Goal: Answer question/provide support: Share knowledge or assist other users

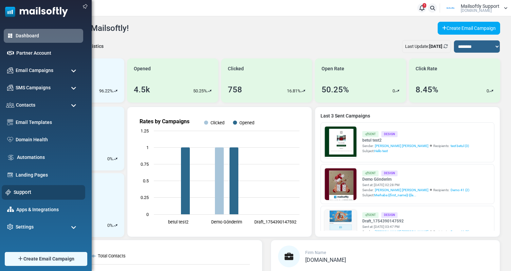
click at [27, 193] on link "Support" at bounding box center [48, 191] width 68 height 7
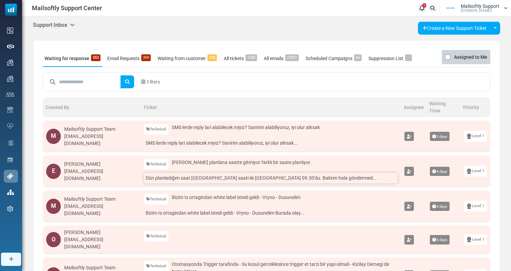
click at [209, 181] on link "Dün planladığım saat [GEOGRAPHIC_DATA] saati ile [GEOGRAPHIC_DATA] 09.30'du. Ba…" at bounding box center [270, 178] width 253 height 11
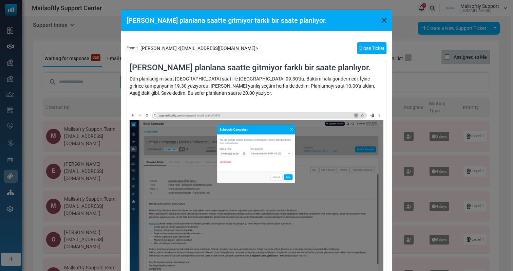
click at [363, 42] on link "Close Ticket" at bounding box center [371, 48] width 29 height 12
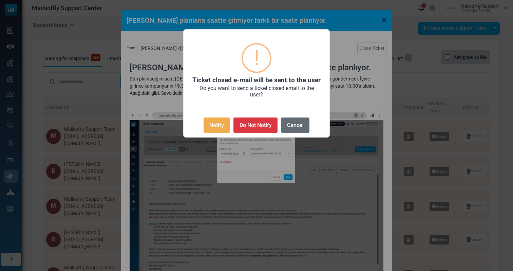
click at [299, 125] on button "Cancel" at bounding box center [295, 124] width 29 height 15
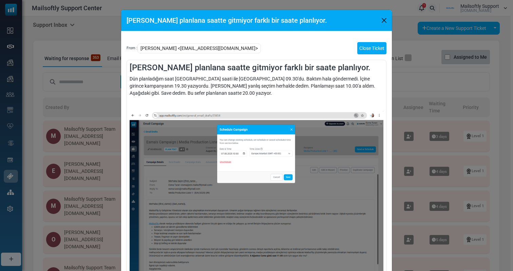
click at [376, 48] on link "Close Ticket" at bounding box center [371, 48] width 29 height 12
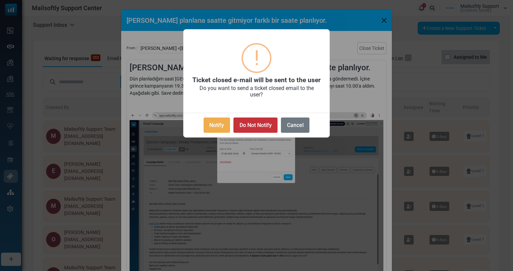
click at [261, 122] on button "Do Not Notify" at bounding box center [255, 124] width 44 height 15
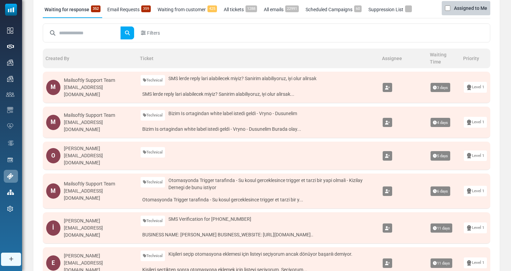
scroll to position [52, 0]
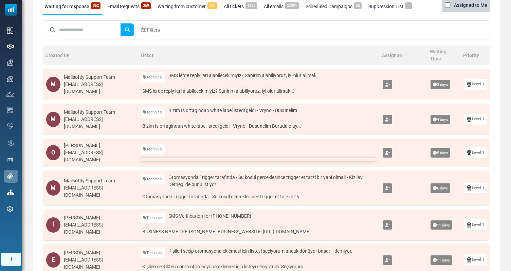
click at [178, 158] on link at bounding box center [257, 159] width 235 height 3
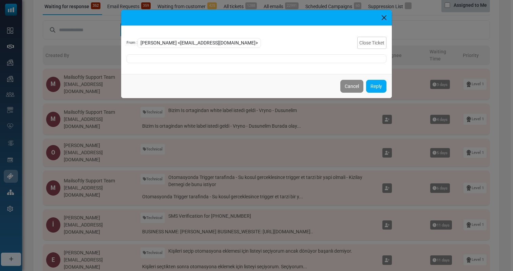
click at [229, 171] on div "From : [PERSON_NAME] <[EMAIL_ADDRESS][DOMAIN_NAME]> Close Ticket Cancel Reply" at bounding box center [256, 135] width 513 height 271
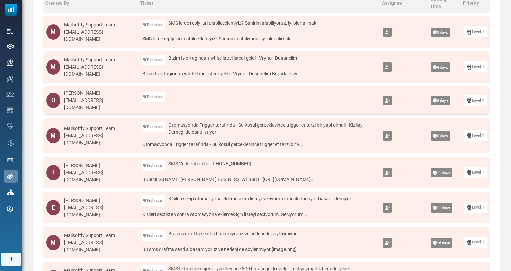
scroll to position [113, 0]
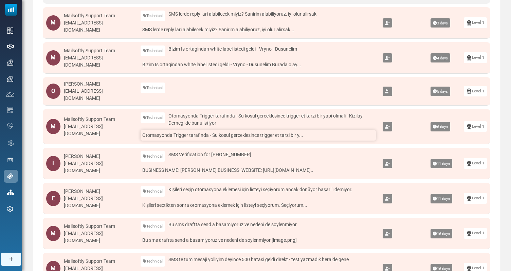
click at [231, 134] on link "Otomasyonda Trigger tarafinda - Su kosul gerceklesince trigger et tarzi bir y..." at bounding box center [257, 135] width 235 height 11
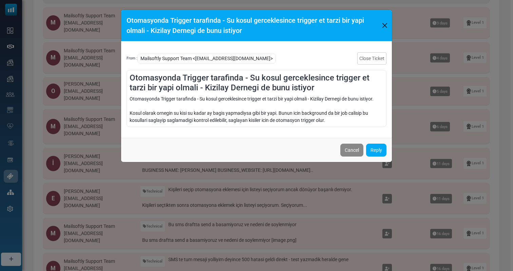
click at [95, 92] on div "Otomasyonda Trigger tarafinda - Su kosul gerceklesince trigger et tarzi bir yap…" at bounding box center [256, 135] width 513 height 271
